Goal: Use online tool/utility: Use online tool/utility

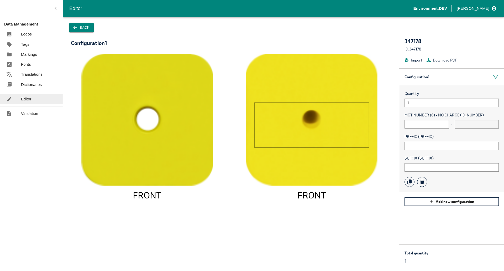
click at [313, 118] on rect at bounding box center [311, 125] width 114 height 45
click at [422, 105] on input "1" at bounding box center [452, 102] width 94 height 8
click at [410, 127] on input "text" at bounding box center [427, 124] width 44 height 8
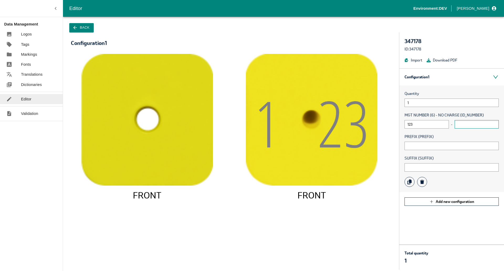
click at [465, 125] on input "text" at bounding box center [477, 124] width 44 height 8
click at [433, 126] on input "123" at bounding box center [427, 124] width 44 height 8
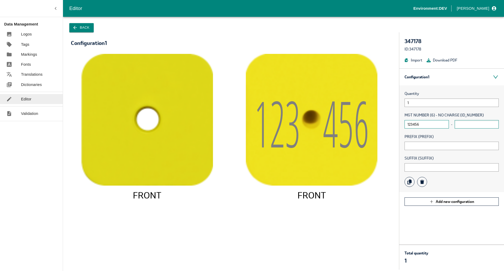
type input "123456"
click at [462, 127] on input "text" at bounding box center [477, 124] width 44 height 8
type input "7"
click at [447, 151] on div "Quantity 1 MGT NUMBER (6) - NO CHARGE (ID_NUMBER) 123456 - 7 PREFIX (PREFIX) SU…" at bounding box center [451, 138] width 105 height 107
click at [447, 139] on span "PREFIX (PREFIX)" at bounding box center [452, 137] width 94 height 6
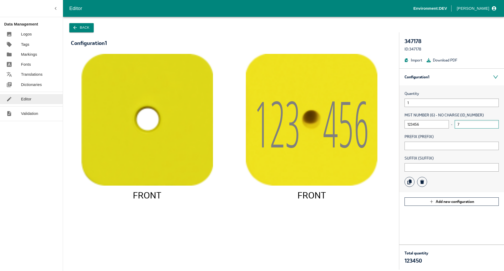
click at [462, 124] on input "7" at bounding box center [477, 124] width 44 height 8
type input "1"
type input "2"
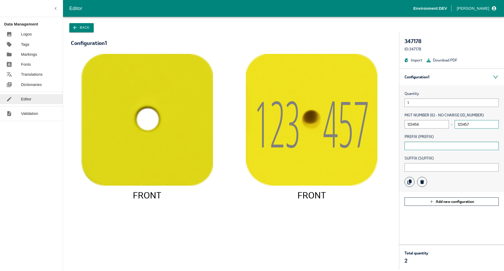
type input "123457"
click at [428, 141] on input "text" at bounding box center [452, 145] width 94 height 8
type input "A"
drag, startPoint x: 473, startPoint y: 125, endPoint x: 453, endPoint y: 126, distance: 20.3
click at [453, 126] on div "123456 - 123457" at bounding box center [452, 124] width 94 height 8
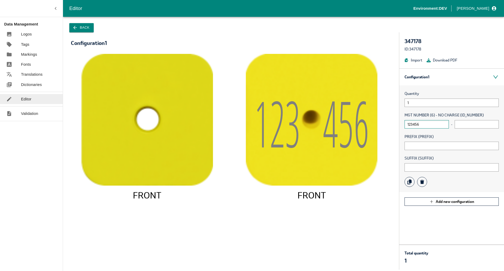
click at [430, 124] on input "123456" at bounding box center [427, 124] width 44 height 8
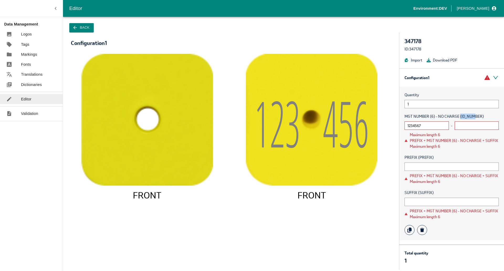
drag, startPoint x: 460, startPoint y: 115, endPoint x: 475, endPoint y: 116, distance: 15.0
click at [475, 116] on span "MGT NUMBER (6) - NO CHARGE (ID_NUMBER)" at bounding box center [452, 116] width 94 height 6
click at [430, 123] on input "1234567" at bounding box center [427, 125] width 44 height 8
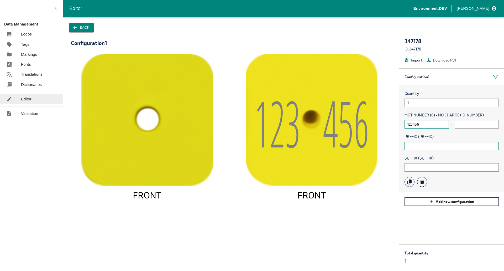
type input "123456"
click at [436, 145] on input "text" at bounding box center [452, 145] width 94 height 8
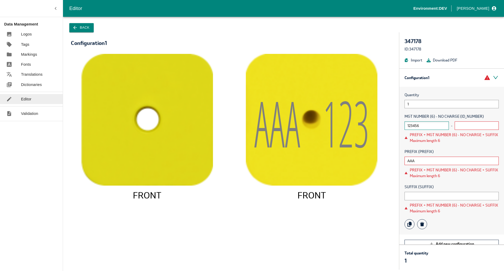
type input "AAA"
click at [423, 127] on input "123456" at bounding box center [427, 125] width 44 height 8
type input "12345"
click at [413, 200] on div "SUFFIX (SUFFIX) PREFIX + MGT NUMBER (6) - NO CHARGE + SUFFIX Maximum length 6" at bounding box center [452, 199] width 94 height 30
click at [412, 195] on input "text" at bounding box center [452, 196] width 94 height 8
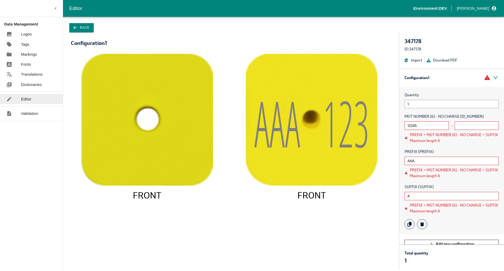
type input "A"
click at [468, 143] on div "Quantity 1 MGT NUMBER (6) - NO CHARGE (ID_NUMBER) 12345 - PREFIX + MGT NUMBER (…" at bounding box center [451, 161] width 105 height 148
click at [422, 127] on input "12345" at bounding box center [427, 125] width 44 height 8
drag, startPoint x: 422, startPoint y: 140, endPoint x: 428, endPoint y: 140, distance: 5.8
click at [428, 140] on div "PREFIX + MGT NUMBER (6) - NO CHARGE + SUFFIX Maximum length 6" at bounding box center [454, 138] width 89 height 12
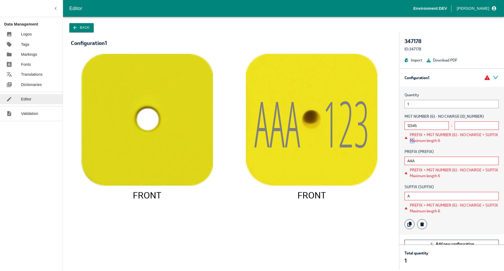
click at [428, 140] on div "PREFIX + MGT NUMBER (6) - NO CHARGE + SUFFIX Maximum length 6" at bounding box center [454, 138] width 89 height 12
drag, startPoint x: 425, startPoint y: 140, endPoint x: 459, endPoint y: 143, distance: 34.6
click at [453, 143] on div "Quantity 1 MGT NUMBER (6) - NO CHARGE (ID_NUMBER) 12345 - PREFIX + MGT NUMBER (…" at bounding box center [451, 161] width 105 height 148
click at [463, 143] on div "Quantity 1 MGT NUMBER (6) - NO CHARGE (ID_NUMBER) 12345 - PREFIX + MGT NUMBER (…" at bounding box center [451, 161] width 105 height 148
drag, startPoint x: 460, startPoint y: 141, endPoint x: 403, endPoint y: 134, distance: 57.1
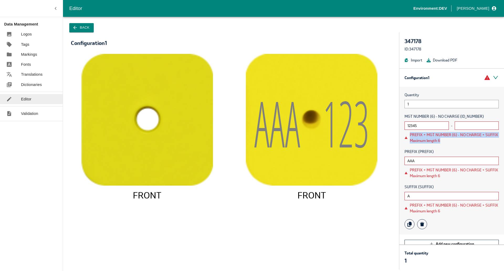
click at [403, 134] on div "Quantity 1 MGT NUMBER (6) - NO CHARGE (ID_NUMBER) 12345 - PREFIX + MGT NUMBER (…" at bounding box center [451, 161] width 105 height 148
click at [473, 151] on span "PREFIX (PREFIX)" at bounding box center [452, 152] width 94 height 6
click at [432, 122] on input "12345" at bounding box center [427, 125] width 44 height 8
click at [422, 127] on input "12345" at bounding box center [427, 125] width 44 height 8
click at [420, 123] on input "12345" at bounding box center [427, 125] width 44 height 8
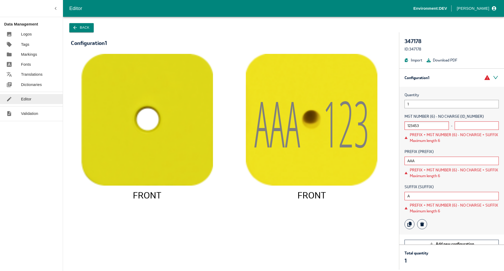
click at [423, 127] on input "123453" at bounding box center [427, 125] width 44 height 8
type input "123453"
click at [423, 127] on input "123453" at bounding box center [427, 125] width 44 height 8
drag, startPoint x: 424, startPoint y: 125, endPoint x: 396, endPoint y: 123, distance: 28.8
click at [396, 123] on div "Configuration 1 Menu FRONT AAA 12 3 FRONT 347178 ID: 347178 Import Download PDF…" at bounding box center [283, 150] width 441 height 237
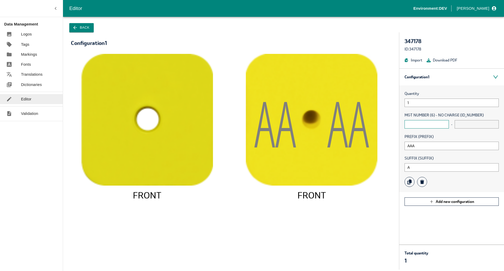
paste input "text"
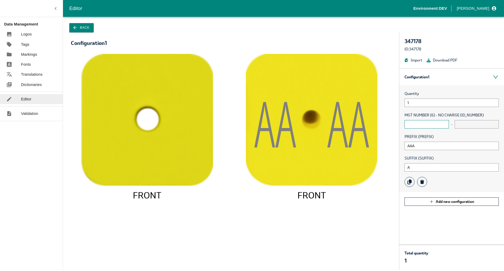
paste input "text"
click at [396, 123] on div "FRONT AA A A FRONT" at bounding box center [231, 157] width 336 height 223
click at [425, 144] on input "AAA" at bounding box center [452, 145] width 94 height 8
click at [424, 125] on input "text" at bounding box center [427, 124] width 44 height 8
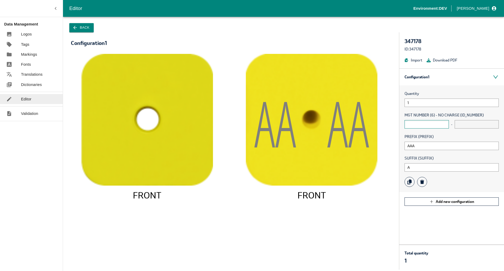
paste input "text"
click at [421, 123] on input "text" at bounding box center [427, 124] width 44 height 8
click at [420, 96] on span "Quantity" at bounding box center [452, 94] width 94 height 6
click at [420, 99] on input "1" at bounding box center [452, 102] width 94 height 8
click at [416, 125] on input "text" at bounding box center [427, 124] width 44 height 8
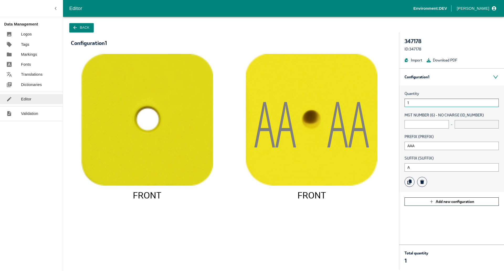
click at [420, 107] on input "1" at bounding box center [452, 102] width 94 height 8
click at [416, 126] on input "text" at bounding box center [427, 124] width 44 height 8
click at [413, 146] on input "AAA" at bounding box center [452, 145] width 94 height 8
click at [413, 124] on input "text" at bounding box center [427, 124] width 44 height 8
click at [433, 143] on input "AAA" at bounding box center [452, 145] width 94 height 8
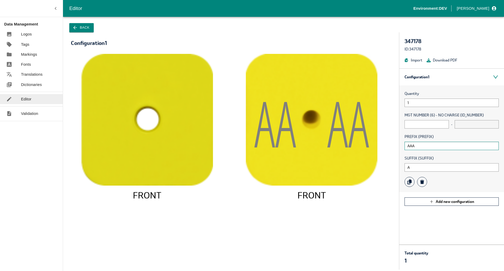
click at [433, 143] on input "AAA" at bounding box center [452, 145] width 94 height 8
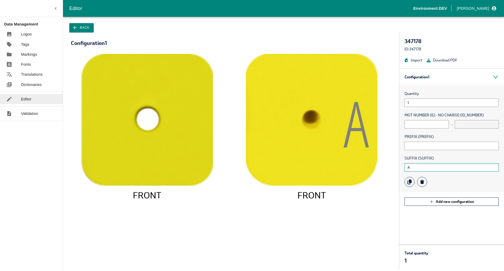
click at [417, 167] on input "A" at bounding box center [452, 167] width 94 height 8
click at [421, 122] on input "text" at bounding box center [427, 124] width 44 height 8
click at [412, 147] on input "text" at bounding box center [452, 145] width 94 height 8
click at [418, 119] on div "MGT NUMBER (6) - NO CHARGE (ID_NUMBER) -" at bounding box center [452, 120] width 94 height 16
click at [414, 142] on input "text" at bounding box center [452, 145] width 94 height 8
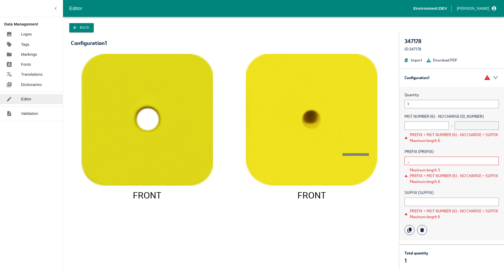
type input "_"
click at [381, 200] on icon "FRONT _ FRONT" at bounding box center [231, 159] width 310 height 210
drag, startPoint x: 412, startPoint y: 173, endPoint x: 431, endPoint y: 176, distance: 18.9
click at [431, 176] on div "PREFIX + MGT NUMBER (6) - NO CHARGE + SUFFIX Maximum length 6" at bounding box center [454, 179] width 89 height 12
click at [450, 182] on div "PREFIX + MGT NUMBER (6) - NO CHARGE + SUFFIX Maximum length 6" at bounding box center [454, 179] width 89 height 12
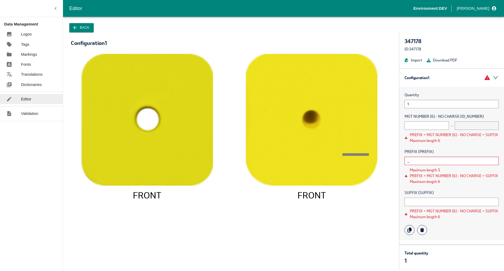
click at [424, 162] on input "_" at bounding box center [452, 160] width 94 height 8
drag, startPoint x: 410, startPoint y: 135, endPoint x: 465, endPoint y: 141, distance: 55.7
click at [465, 141] on div "PREFIX + MGT NUMBER (6) - NO CHARGE + SUFFIX Maximum length 6" at bounding box center [454, 138] width 89 height 12
drag, startPoint x: 410, startPoint y: 168, endPoint x: 445, endPoint y: 171, distance: 35.8
click at [445, 171] on div "Maximum length 3" at bounding box center [454, 170] width 89 height 6
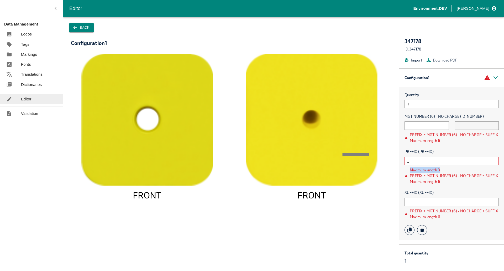
click at [417, 168] on div "Maximum length 3" at bounding box center [454, 170] width 89 height 6
drag, startPoint x: 410, startPoint y: 168, endPoint x: 445, endPoint y: 171, distance: 35.8
click at [445, 171] on div "Maximum length 3" at bounding box center [454, 170] width 89 height 6
